Goal: Task Accomplishment & Management: Complete application form

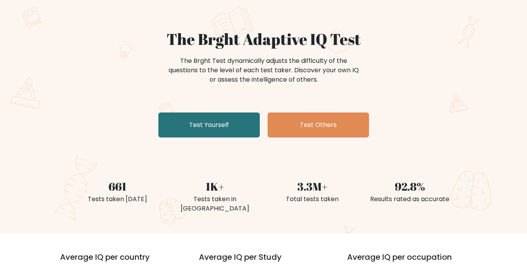
scroll to position [39, 0]
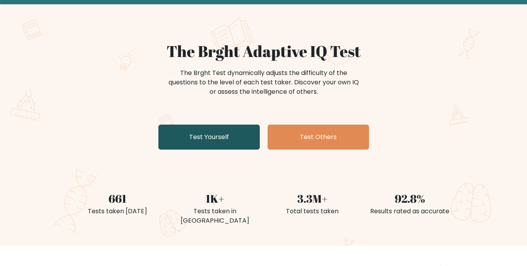
click at [181, 133] on link "Test Yourself" at bounding box center [208, 136] width 101 height 25
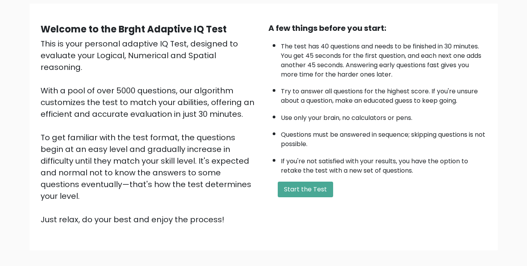
scroll to position [56, 0]
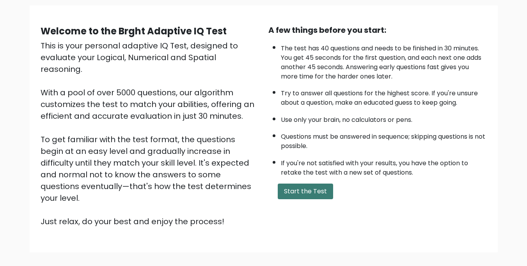
click at [285, 193] on button "Start the Test" at bounding box center [305, 191] width 55 height 16
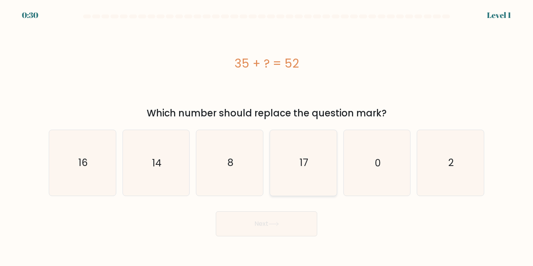
click at [287, 165] on icon "17" at bounding box center [303, 162] width 65 height 65
click at [267, 137] on input "d. 17" at bounding box center [267, 135] width 0 height 4
radio input "true"
click at [280, 220] on button "Next" at bounding box center [266, 223] width 101 height 25
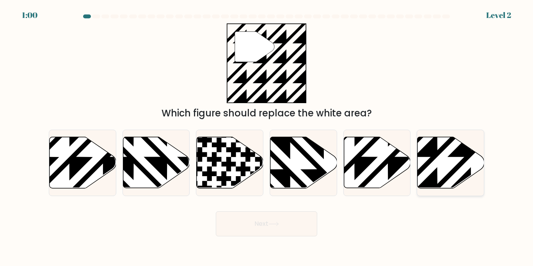
click at [437, 165] on icon at bounding box center [451, 162] width 67 height 51
click at [267, 137] on input "f." at bounding box center [267, 135] width 0 height 4
radio input "true"
click at [306, 222] on button "Next" at bounding box center [266, 223] width 101 height 25
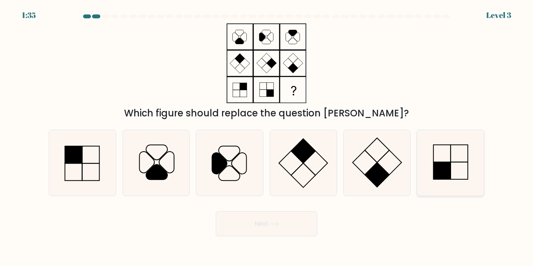
click at [452, 172] on icon at bounding box center [450, 162] width 65 height 65
click at [267, 137] on input "f." at bounding box center [267, 135] width 0 height 4
radio input "true"
click at [312, 215] on button "Next" at bounding box center [266, 223] width 101 height 25
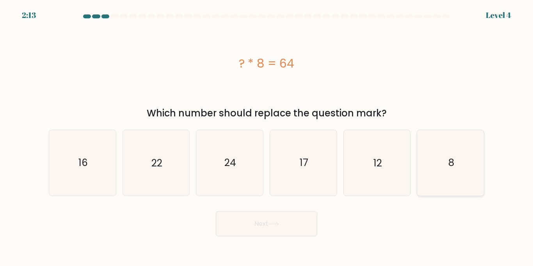
click at [482, 180] on icon "8" at bounding box center [450, 162] width 65 height 65
click at [267, 137] on input "f. 8" at bounding box center [267, 135] width 0 height 4
radio input "true"
click at [315, 221] on button "Next" at bounding box center [266, 223] width 101 height 25
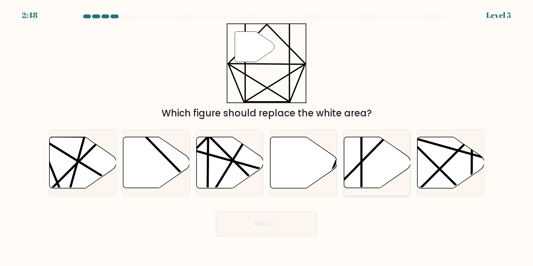
click at [367, 156] on icon at bounding box center [398, 190] width 130 height 130
click at [267, 137] on input "e." at bounding box center [267, 135] width 0 height 4
radio input "true"
click at [303, 219] on button "Next" at bounding box center [266, 223] width 101 height 25
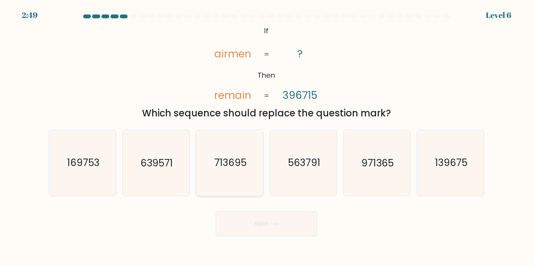
click at [232, 177] on icon "713695" at bounding box center [229, 162] width 65 height 65
click at [267, 137] on input "c. 713695" at bounding box center [267, 135] width 0 height 4
radio input "true"
click at [252, 231] on button "Next" at bounding box center [266, 223] width 101 height 25
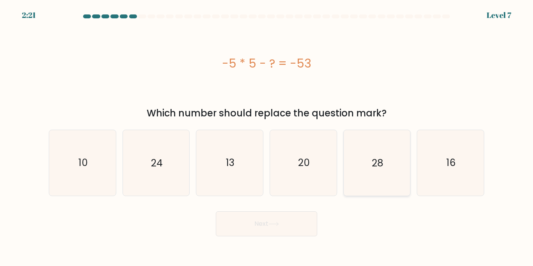
click at [373, 176] on icon "28" at bounding box center [376, 162] width 65 height 65
click at [267, 137] on input "e. 28" at bounding box center [267, 135] width 0 height 4
radio input "true"
click at [288, 235] on button "Next" at bounding box center [266, 223] width 101 height 25
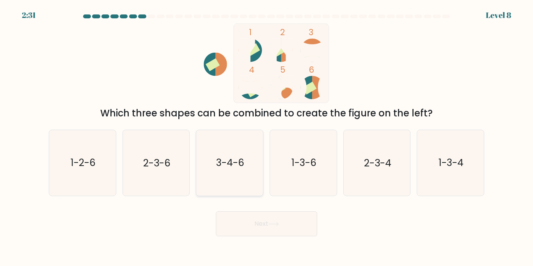
click at [244, 184] on icon "3-4-6" at bounding box center [229, 162] width 65 height 65
click at [267, 137] on input "c. 3-4-6" at bounding box center [267, 135] width 0 height 4
radio input "true"
click at [259, 219] on button "Next" at bounding box center [266, 223] width 101 height 25
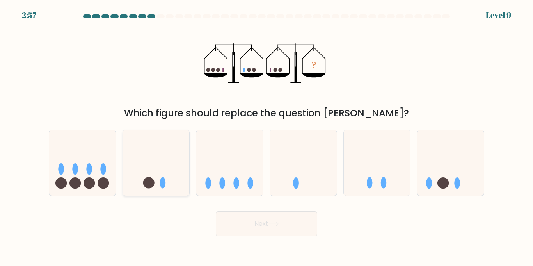
click at [176, 191] on div at bounding box center [157, 163] width 68 height 66
click at [267, 137] on input "b." at bounding box center [267, 135] width 0 height 4
radio input "true"
click at [244, 223] on button "Next" at bounding box center [266, 223] width 101 height 25
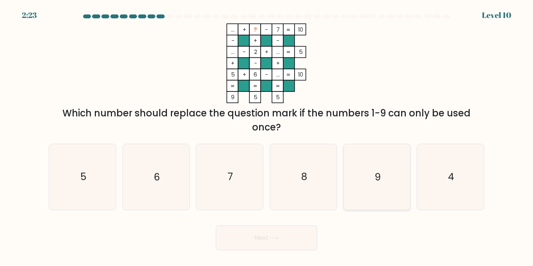
click at [373, 168] on icon "9" at bounding box center [376, 176] width 65 height 65
click at [267, 137] on input "e. 9" at bounding box center [267, 135] width 0 height 4
radio input "true"
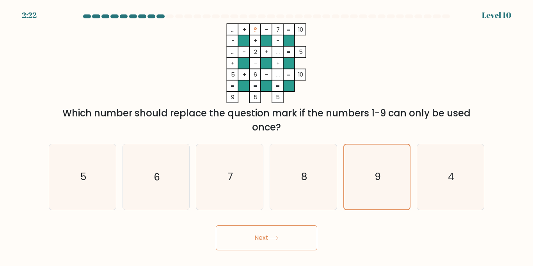
click at [288, 235] on button "Next" at bounding box center [266, 237] width 101 height 25
click at [286, 231] on button "Next" at bounding box center [266, 237] width 101 height 25
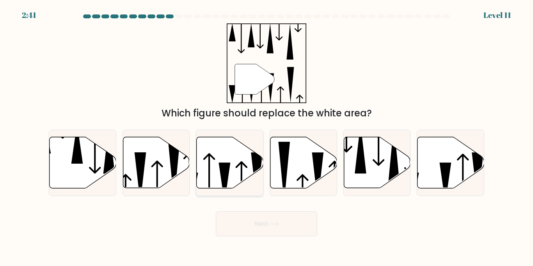
click at [223, 167] on icon at bounding box center [225, 182] width 12 height 40
click at [267, 137] on input "c." at bounding box center [267, 135] width 0 height 4
radio input "true"
click at [241, 212] on button "Next" at bounding box center [266, 223] width 101 height 25
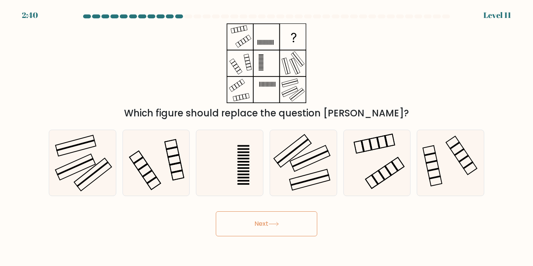
click at [238, 225] on button "Next" at bounding box center [266, 223] width 101 height 25
click at [309, 176] on icon at bounding box center [303, 162] width 65 height 65
click at [267, 137] on input "d." at bounding box center [267, 135] width 0 height 4
radio input "true"
click at [302, 220] on button "Next" at bounding box center [266, 223] width 101 height 25
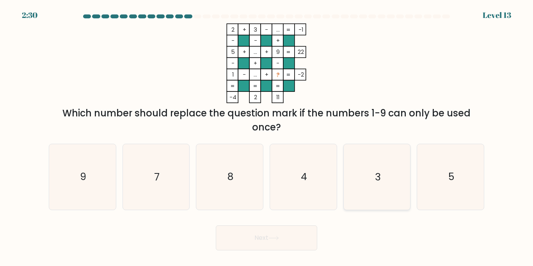
click at [375, 188] on icon "3" at bounding box center [376, 176] width 65 height 65
click at [267, 137] on input "e. 3" at bounding box center [267, 135] width 0 height 4
radio input "true"
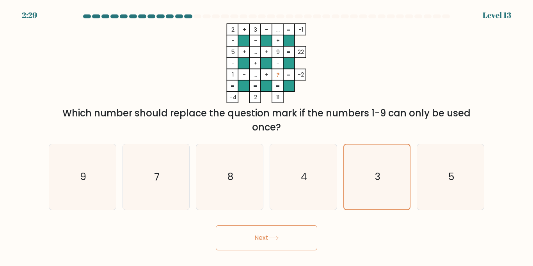
click at [293, 235] on button "Next" at bounding box center [266, 237] width 101 height 25
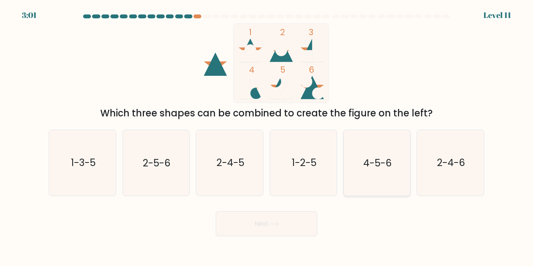
click at [374, 163] on text "4-5-6" at bounding box center [377, 163] width 28 height 14
click at [267, 137] on input "e. 4-5-6" at bounding box center [267, 135] width 0 height 4
radio input "true"
click at [295, 219] on button "Next" at bounding box center [266, 223] width 101 height 25
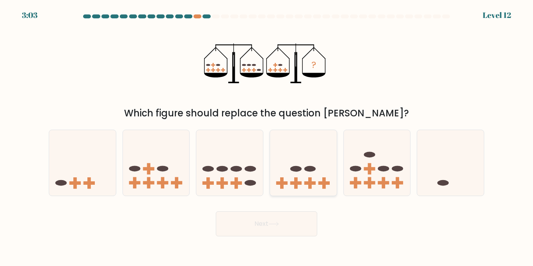
click at [318, 171] on icon at bounding box center [303, 162] width 67 height 55
click at [267, 137] on input "d." at bounding box center [267, 135] width 0 height 4
radio input "true"
click at [301, 224] on button "Next" at bounding box center [266, 223] width 101 height 25
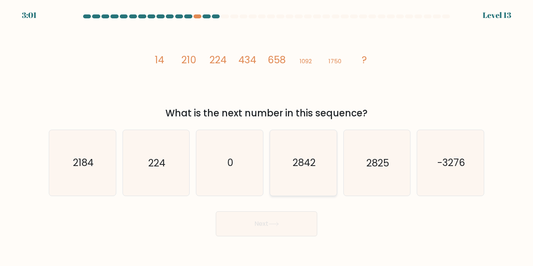
click at [304, 177] on icon "2842" at bounding box center [303, 162] width 65 height 65
click at [267, 137] on input "d. 2842" at bounding box center [267, 135] width 0 height 4
radio input "true"
click at [245, 224] on button "Next" at bounding box center [266, 223] width 101 height 25
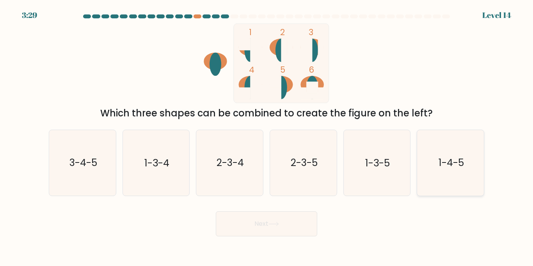
click at [464, 167] on text "1-4-5" at bounding box center [451, 163] width 25 height 14
click at [267, 137] on input "f. 1-4-5" at bounding box center [267, 135] width 0 height 4
radio input "true"
click at [280, 233] on button "Next" at bounding box center [266, 223] width 101 height 25
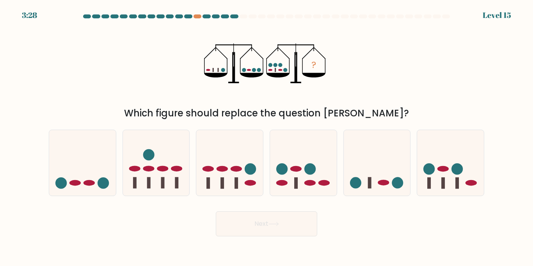
click at [286, 231] on button "Next" at bounding box center [266, 223] width 101 height 25
click at [315, 187] on icon at bounding box center [303, 162] width 67 height 55
click at [267, 137] on input "d." at bounding box center [267, 135] width 0 height 4
radio input "true"
click at [294, 221] on button "Next" at bounding box center [266, 223] width 101 height 25
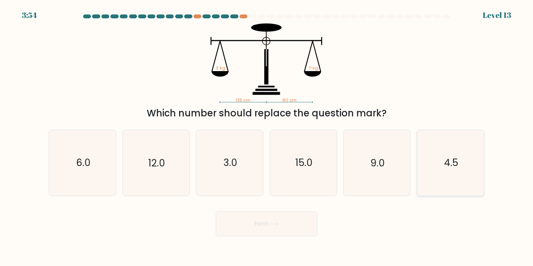
click at [449, 171] on icon "4.5" at bounding box center [450, 162] width 65 height 65
click at [267, 137] on input "f. 4.5" at bounding box center [267, 135] width 0 height 4
radio input "true"
click at [268, 230] on button "Next" at bounding box center [266, 223] width 101 height 25
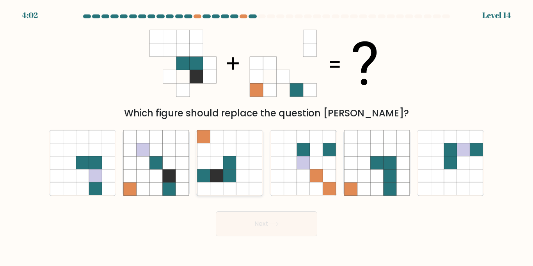
click at [215, 165] on icon at bounding box center [216, 162] width 13 height 13
click at [267, 137] on input "c." at bounding box center [267, 135] width 0 height 4
radio input "true"
click at [235, 225] on button "Next" at bounding box center [266, 223] width 101 height 25
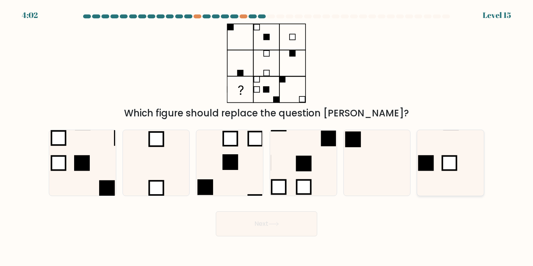
click at [445, 150] on icon at bounding box center [450, 162] width 65 height 65
click at [267, 137] on input "f." at bounding box center [267, 135] width 0 height 4
radio input "true"
click at [259, 227] on button "Next" at bounding box center [266, 223] width 101 height 25
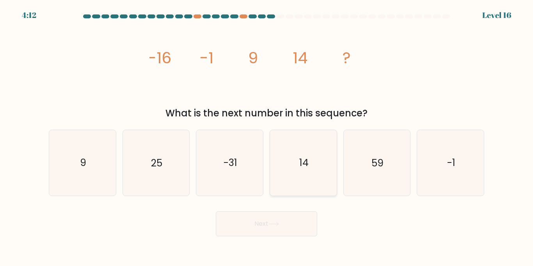
click at [295, 149] on icon "14" at bounding box center [303, 162] width 65 height 65
click at [267, 137] on input "d. 14" at bounding box center [267, 135] width 0 height 4
radio input "true"
click at [239, 224] on button "Next" at bounding box center [266, 223] width 101 height 25
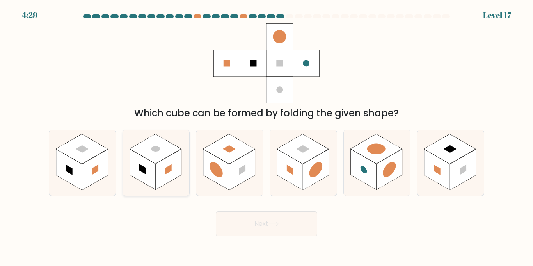
click at [159, 153] on rect at bounding box center [156, 149] width 52 height 30
click at [267, 137] on input "b." at bounding box center [267, 135] width 0 height 4
radio input "true"
click at [242, 218] on button "Next" at bounding box center [266, 223] width 101 height 25
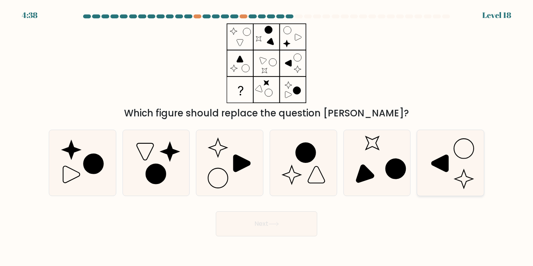
click at [448, 174] on icon at bounding box center [450, 162] width 65 height 65
click at [267, 137] on input "f." at bounding box center [267, 135] width 0 height 4
radio input "true"
click at [247, 215] on button "Next" at bounding box center [266, 223] width 101 height 25
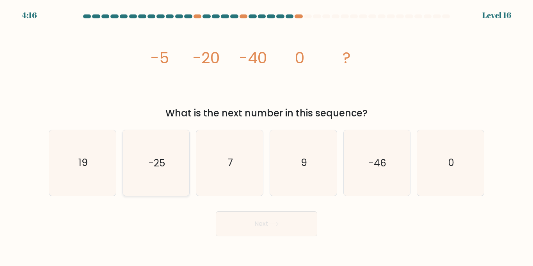
click at [157, 165] on text "-25" at bounding box center [157, 163] width 16 height 14
click at [267, 137] on input "b. -25" at bounding box center [267, 135] width 0 height 4
radio input "true"
click at [234, 225] on button "Next" at bounding box center [266, 223] width 101 height 25
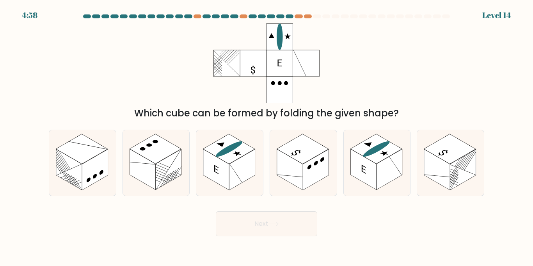
click at [239, 226] on button "Next" at bounding box center [266, 223] width 101 height 25
click at [259, 120] on div "Which cube can be formed by folding the given shape?" at bounding box center [266, 113] width 426 height 14
click at [218, 158] on rect at bounding box center [216, 169] width 26 height 41
click at [267, 137] on input "c." at bounding box center [267, 135] width 0 height 4
radio input "true"
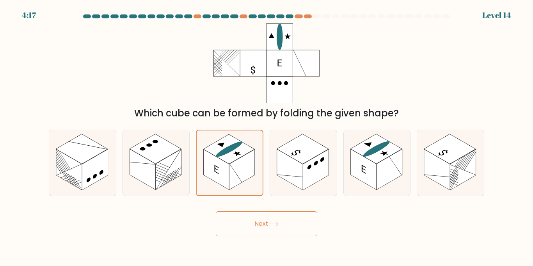
click at [249, 226] on button "Next" at bounding box center [266, 223] width 101 height 25
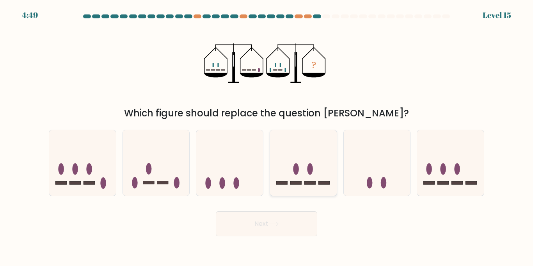
click at [283, 191] on div at bounding box center [304, 163] width 68 height 66
click at [267, 137] on input "d." at bounding box center [267, 135] width 0 height 4
radio input "true"
click at [279, 222] on icon at bounding box center [274, 224] width 11 height 4
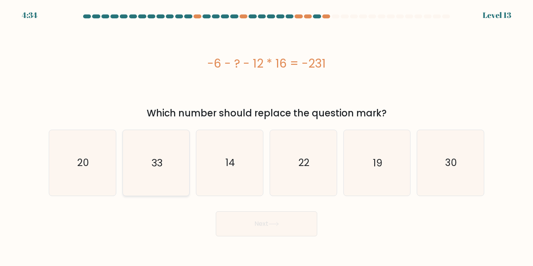
click at [160, 175] on icon "33" at bounding box center [155, 162] width 65 height 65
click at [267, 137] on input "b. 33" at bounding box center [267, 135] width 0 height 4
radio input "true"
click at [240, 223] on button "Next" at bounding box center [266, 223] width 101 height 25
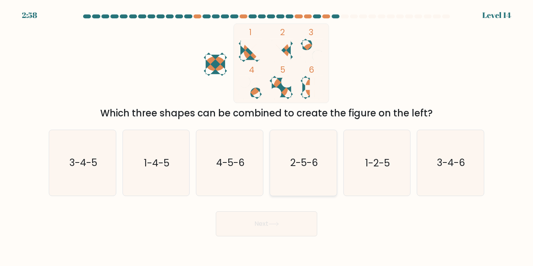
click at [310, 174] on icon "2-5-6" at bounding box center [303, 162] width 65 height 65
click at [267, 137] on input "d. 2-5-6" at bounding box center [267, 135] width 0 height 4
radio input "true"
click at [283, 227] on button "Next" at bounding box center [266, 223] width 101 height 25
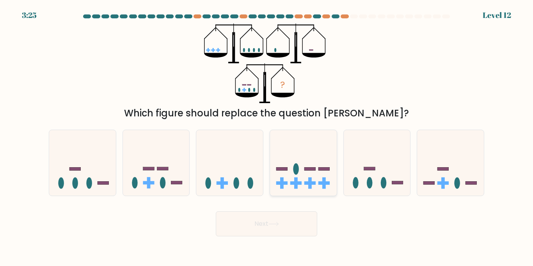
click at [321, 180] on icon at bounding box center [303, 162] width 67 height 55
click at [267, 137] on input "d." at bounding box center [267, 135] width 0 height 4
radio input "true"
click at [302, 217] on button "Next" at bounding box center [266, 223] width 101 height 25
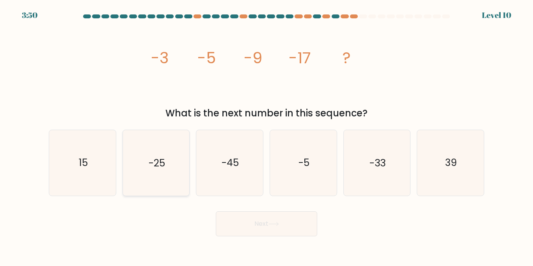
click at [137, 161] on icon "-25" at bounding box center [155, 162] width 65 height 65
click at [267, 137] on input "b. -25" at bounding box center [267, 135] width 0 height 4
radio input "true"
click at [259, 231] on button "Next" at bounding box center [266, 223] width 101 height 25
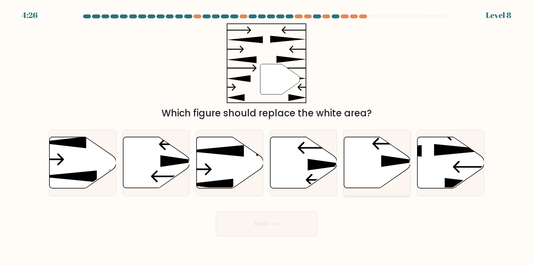
click at [398, 152] on icon at bounding box center [377, 162] width 67 height 51
click at [267, 137] on input "e." at bounding box center [267, 135] width 0 height 4
radio input "true"
click at [279, 224] on icon at bounding box center [274, 224] width 11 height 4
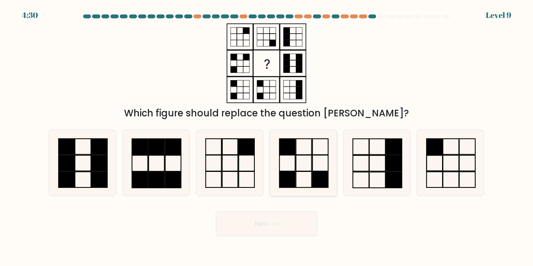
click at [316, 172] on rect at bounding box center [321, 179] width 16 height 16
click at [267, 137] on input "d." at bounding box center [267, 135] width 0 height 4
radio input "true"
click at [299, 219] on button "Next" at bounding box center [266, 223] width 101 height 25
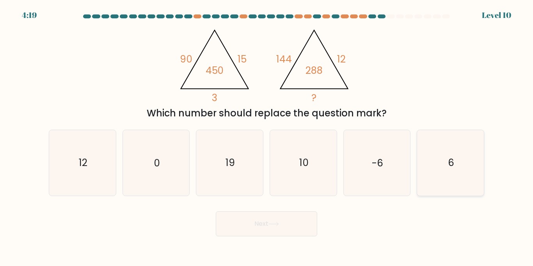
click at [455, 167] on icon "6" at bounding box center [450, 162] width 65 height 65
click at [267, 137] on input "f. 6" at bounding box center [267, 135] width 0 height 4
radio input "true"
click at [311, 220] on button "Next" at bounding box center [266, 223] width 101 height 25
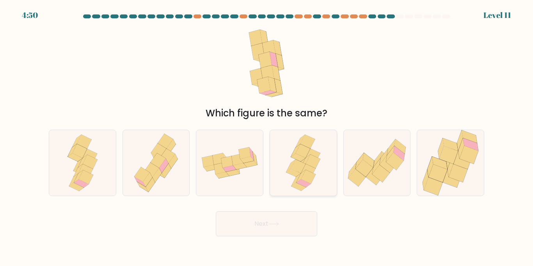
click at [332, 174] on div at bounding box center [304, 163] width 68 height 66
click at [267, 137] on input "d." at bounding box center [267, 135] width 0 height 4
radio input "true"
click at [305, 213] on button "Next" at bounding box center [266, 223] width 101 height 25
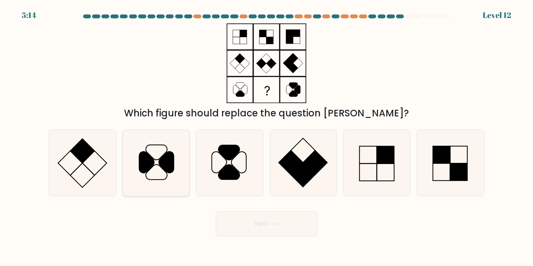
click at [175, 167] on icon at bounding box center [155, 162] width 65 height 65
click at [267, 137] on input "b." at bounding box center [267, 135] width 0 height 4
radio input "true"
click at [280, 230] on button "Next" at bounding box center [266, 223] width 101 height 25
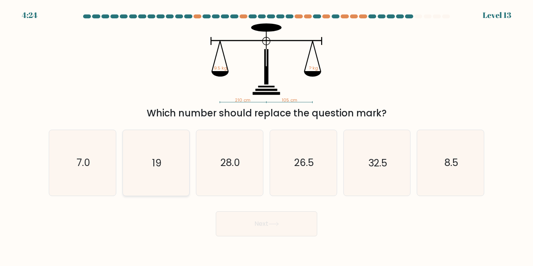
click at [148, 133] on icon "19" at bounding box center [155, 162] width 65 height 65
click at [267, 133] on input "b. 19" at bounding box center [267, 135] width 0 height 4
radio input "true"
click at [242, 223] on button "Next" at bounding box center [266, 223] width 101 height 25
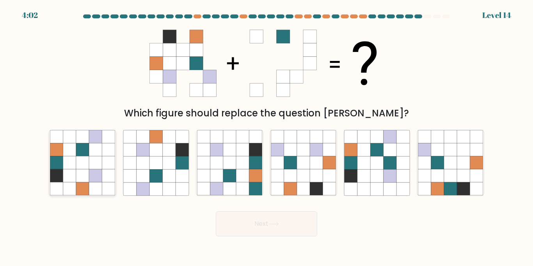
click at [64, 171] on icon at bounding box center [69, 175] width 13 height 13
click at [267, 137] on input "a." at bounding box center [267, 135] width 0 height 4
radio input "true"
click at [298, 233] on button "Next" at bounding box center [266, 223] width 101 height 25
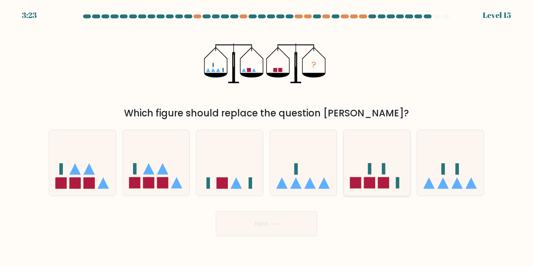
click at [404, 158] on icon at bounding box center [377, 162] width 67 height 55
click at [267, 137] on input "e." at bounding box center [267, 135] width 0 height 4
radio input "true"
click at [290, 227] on button "Next" at bounding box center [266, 223] width 101 height 25
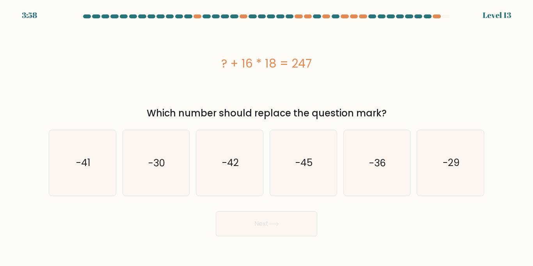
drag, startPoint x: 215, startPoint y: 59, endPoint x: 340, endPoint y: 61, distance: 124.9
click at [340, 61] on div "? + 16 * 18 = 247" at bounding box center [267, 64] width 436 height 18
copy div "? + 16 * 18 = 247"
click at [84, 149] on icon "-41" at bounding box center [82, 162] width 65 height 65
click at [267, 137] on input "a. -41" at bounding box center [267, 135] width 0 height 4
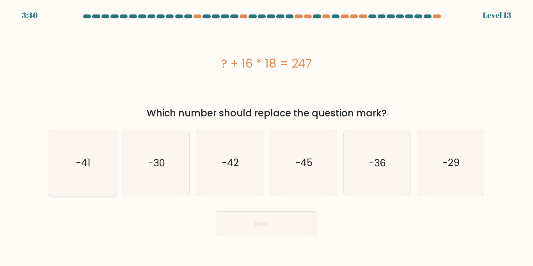
radio input "true"
click at [267, 216] on button "Next" at bounding box center [266, 223] width 101 height 25
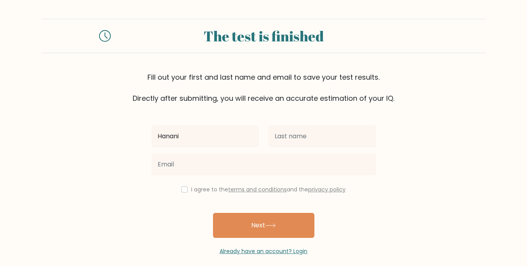
type input "Hanani"
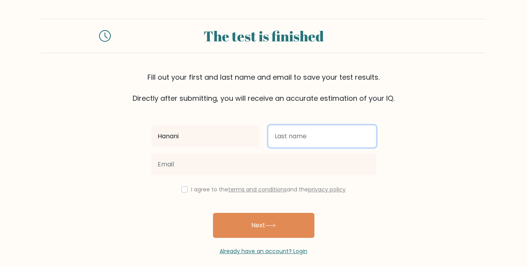
click at [308, 140] on input "text" at bounding box center [323, 136] width 108 height 22
type input "Kungu"
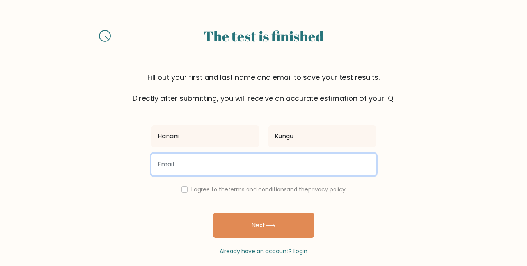
click at [294, 172] on input "email" at bounding box center [263, 164] width 225 height 22
type input "hananikungu@gmail.com"
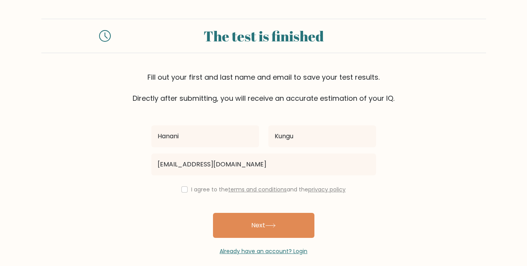
click at [183, 193] on div "I agree to the terms and conditions and the privacy policy" at bounding box center [264, 189] width 234 height 9
click at [183, 191] on input "checkbox" at bounding box center [184, 189] width 6 height 6
checkbox input "true"
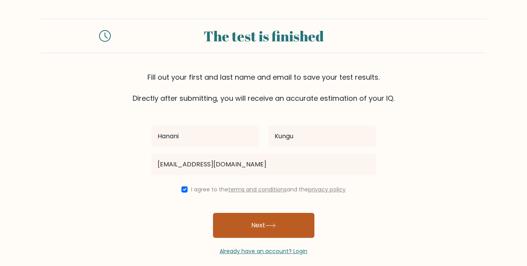
click at [260, 227] on button "Next" at bounding box center [263, 225] width 101 height 25
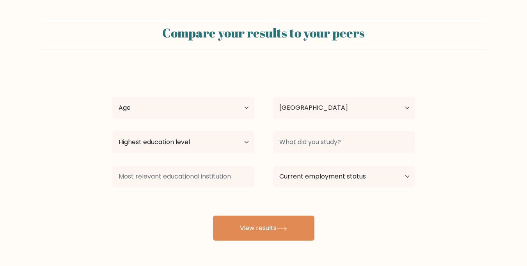
select select "RW"
click at [219, 117] on select "Age Under 18 years old 18-24 years old 25-34 years old 35-44 years old 45-54 ye…" at bounding box center [183, 108] width 142 height 22
select select "min_18"
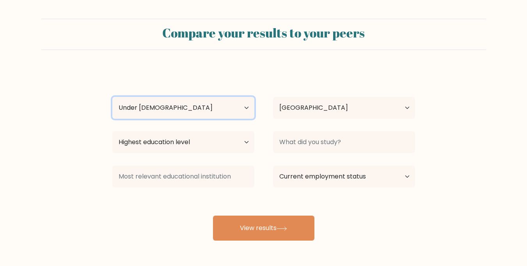
click at [112, 97] on select "Age Under 18 years old 18-24 years old 25-34 years old 35-44 years old 45-54 ye…" at bounding box center [183, 108] width 142 height 22
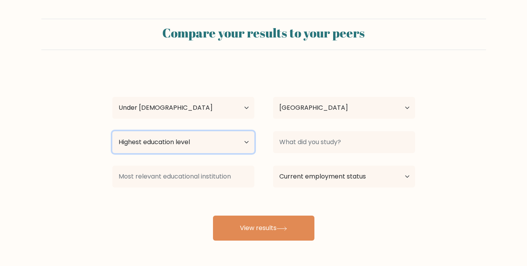
click at [235, 144] on select "Highest education level No schooling Primary Lower Secondary Upper Secondary Oc…" at bounding box center [183, 142] width 142 height 22
select select "upper_secondary"
click at [112, 131] on select "Highest education level No schooling Primary Lower Secondary Upper Secondary Oc…" at bounding box center [183, 142] width 142 height 22
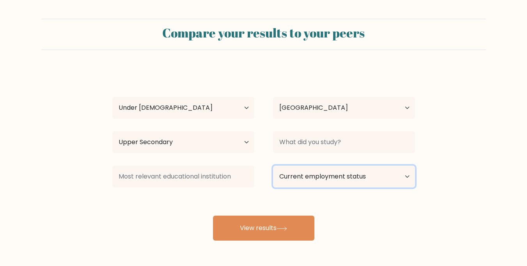
click at [299, 180] on select "Current employment status Employed Student Retired Other / prefer not to answer" at bounding box center [344, 176] width 142 height 22
select select "student"
click at [273, 165] on select "Current employment status Employed Student Retired Other / prefer not to answer" at bounding box center [344, 176] width 142 height 22
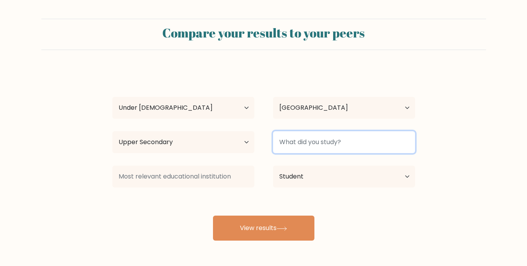
click at [305, 150] on input at bounding box center [344, 142] width 142 height 22
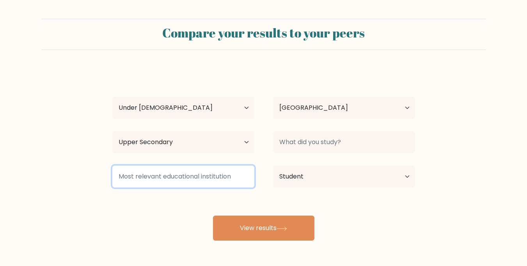
click at [216, 182] on input at bounding box center [183, 176] width 142 height 22
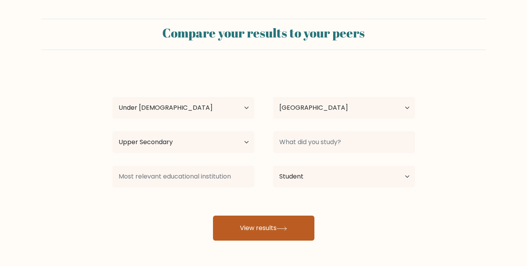
click at [249, 220] on button "View results" at bounding box center [263, 227] width 101 height 25
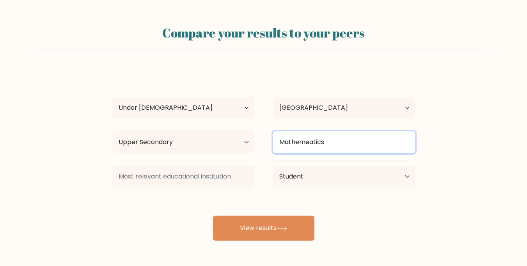
type input "Mathemeatics"
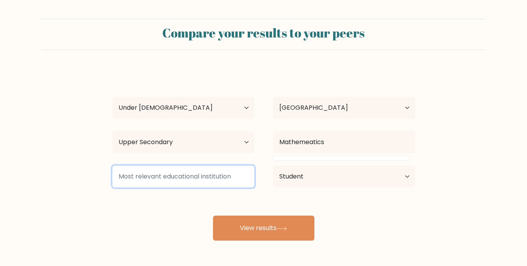
click at [217, 179] on input at bounding box center [183, 176] width 142 height 22
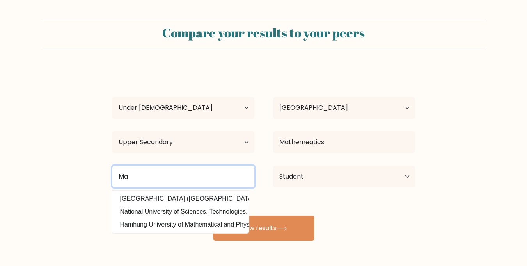
type input "M"
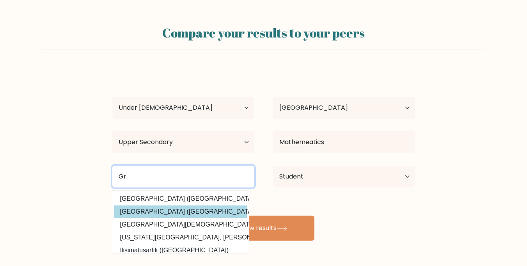
type input "G"
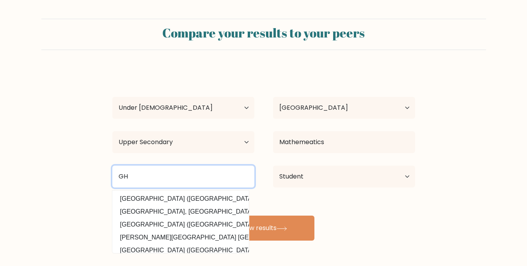
type input "G"
type input "R"
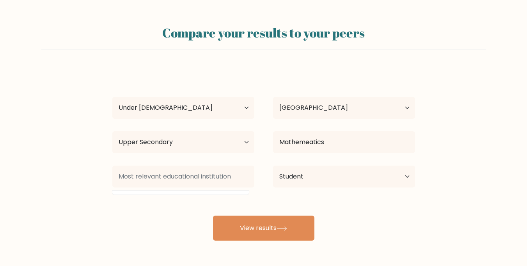
click at [416, 199] on div "Hanani Kungu Age Under 18 years old 18-24 years old 25-34 years old 35-44 years…" at bounding box center [264, 155] width 312 height 172
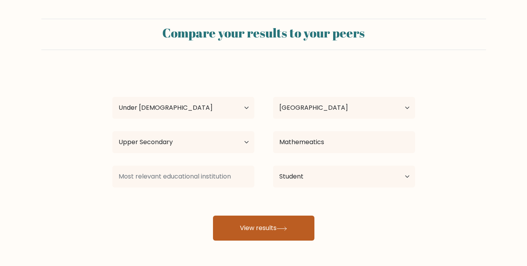
click at [299, 225] on button "View results" at bounding box center [263, 227] width 101 height 25
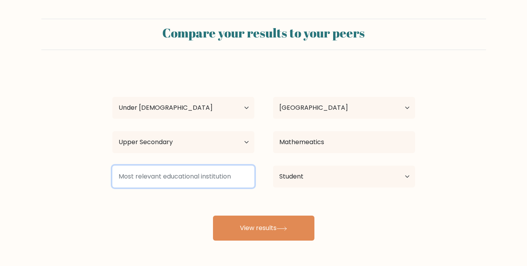
click at [162, 170] on input at bounding box center [183, 176] width 142 height 22
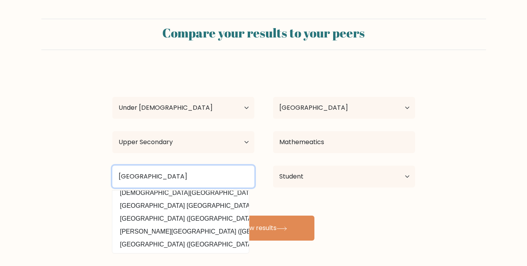
scroll to position [75, 0]
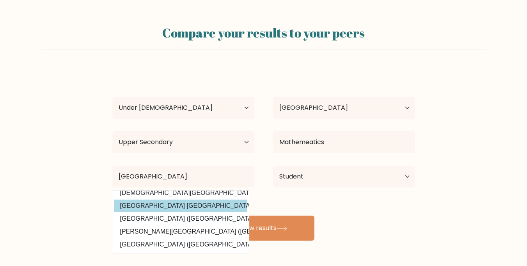
click at [169, 207] on option "East African University Rwanda (Rwanda)" at bounding box center [180, 205] width 133 height 12
type input "[GEOGRAPHIC_DATA] [GEOGRAPHIC_DATA]"
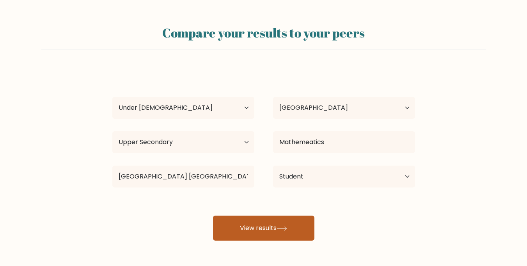
click at [311, 232] on button "View results" at bounding box center [263, 227] width 101 height 25
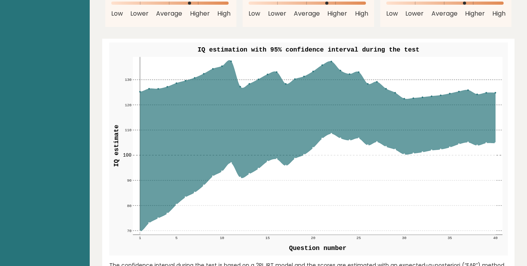
scroll to position [921, 0]
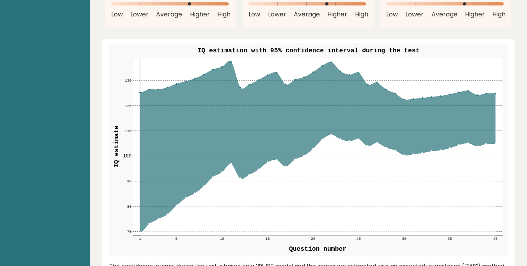
click at [231, 61] on circle at bounding box center [230, 61] width 1 height 1
click at [233, 58] on rect at bounding box center [318, 147] width 370 height 178
click at [230, 61] on circle at bounding box center [230, 61] width 1 height 1
click at [231, 61] on circle at bounding box center [230, 61] width 1 height 1
click at [231, 61] on icon at bounding box center [318, 146] width 356 height 171
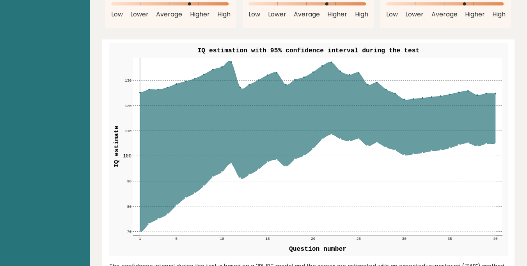
click at [231, 61] on icon at bounding box center [318, 146] width 356 height 171
